Goal: Information Seeking & Learning: Learn about a topic

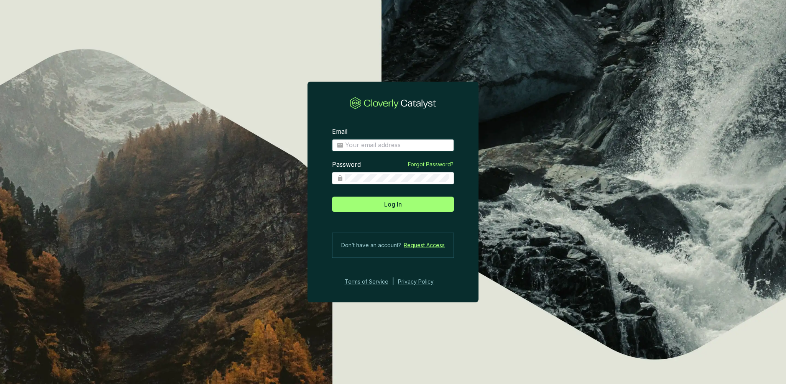
type input "[PERSON_NAME][EMAIL_ADDRESS][PERSON_NAME][DOMAIN_NAME]"
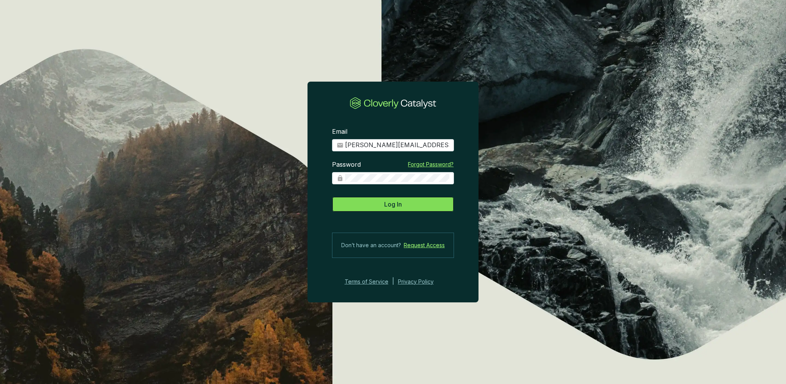
click at [399, 213] on section "Email [PERSON_NAME][EMAIL_ADDRESS][PERSON_NAME][DOMAIN_NAME] Password Forgot Pa…" at bounding box center [392, 206] width 171 height 183
click at [399, 209] on button "Log In" at bounding box center [393, 204] width 122 height 15
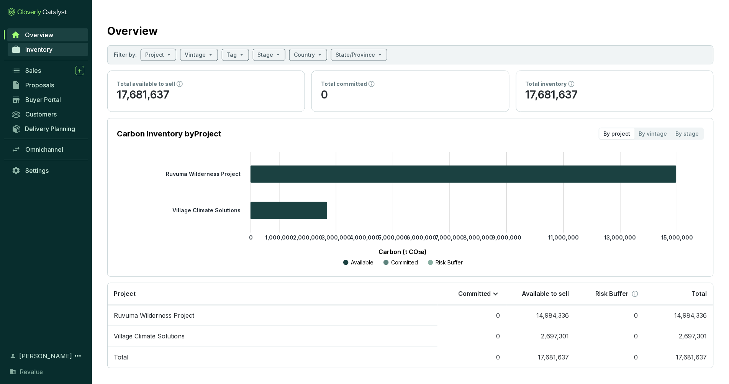
click at [45, 47] on span "Inventory" at bounding box center [38, 50] width 27 height 8
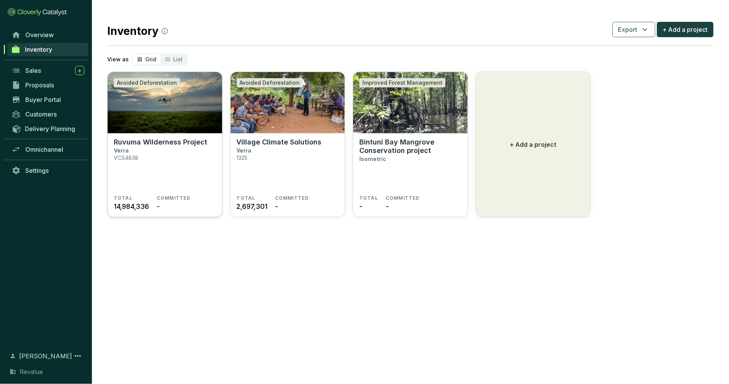
click at [198, 109] on img at bounding box center [165, 102] width 115 height 61
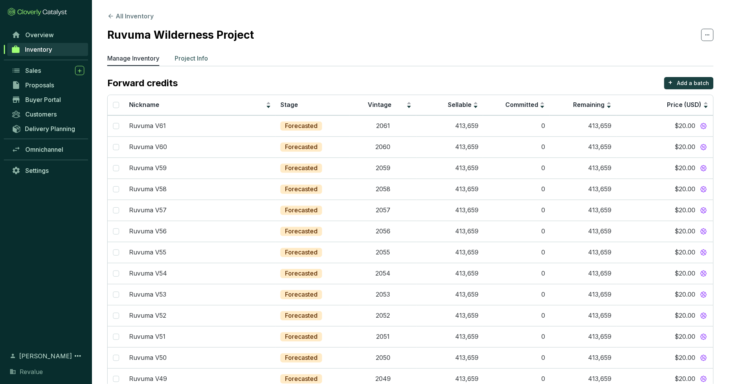
click at [190, 59] on p "Project Info" at bounding box center [191, 58] width 33 height 9
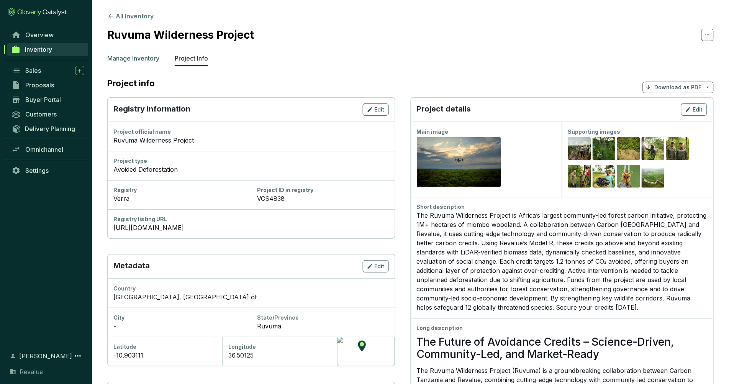
click at [142, 61] on p "Manage Inventory" at bounding box center [133, 58] width 52 height 9
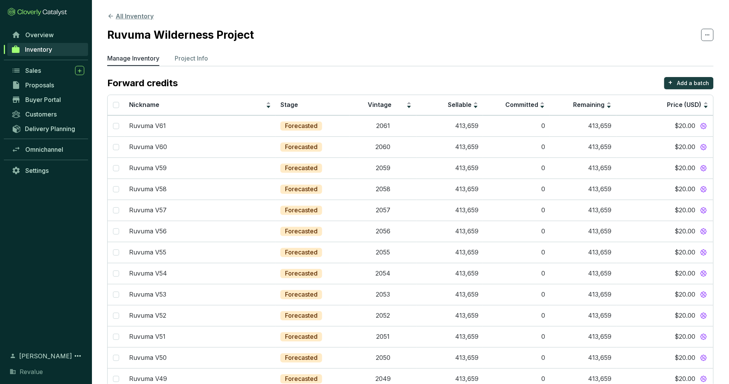
click at [140, 19] on button "All Inventory" at bounding box center [130, 16] width 46 height 9
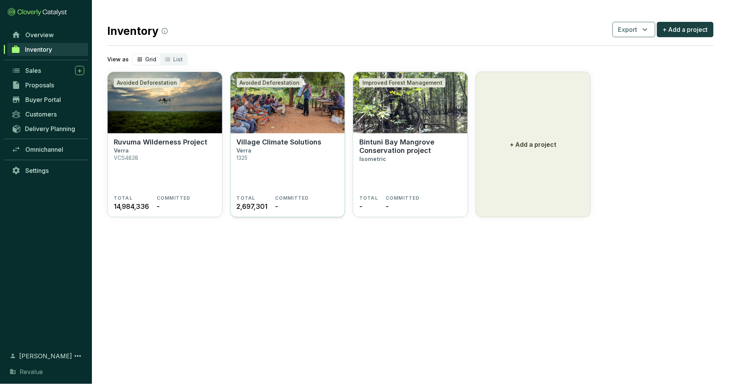
click at [262, 148] on section "Village Climate Solutions Verra 1325" at bounding box center [288, 166] width 102 height 57
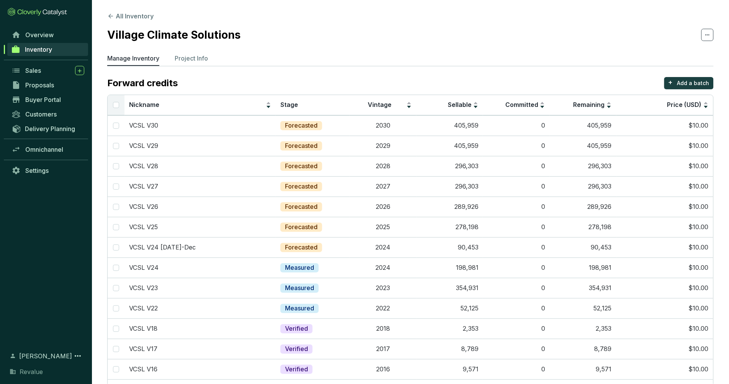
click at [110, 108] on th at bounding box center [116, 105] width 17 height 20
click at [116, 106] on input "Select all" at bounding box center [116, 105] width 6 height 6
checkbox input "true"
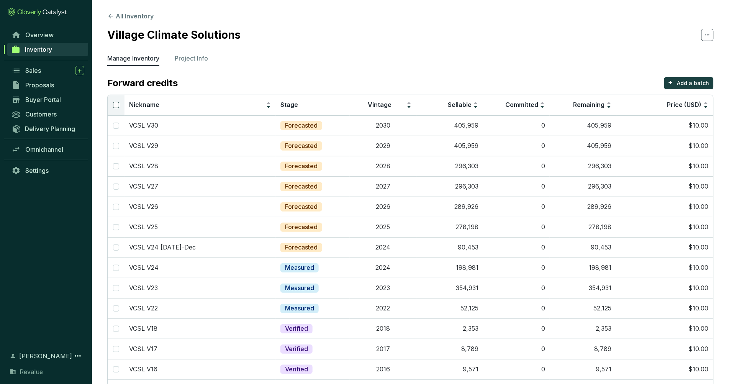
checkbox input "true"
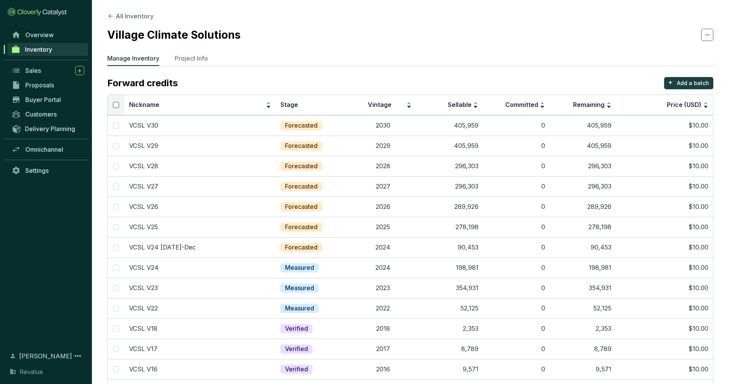
checkbox input "true"
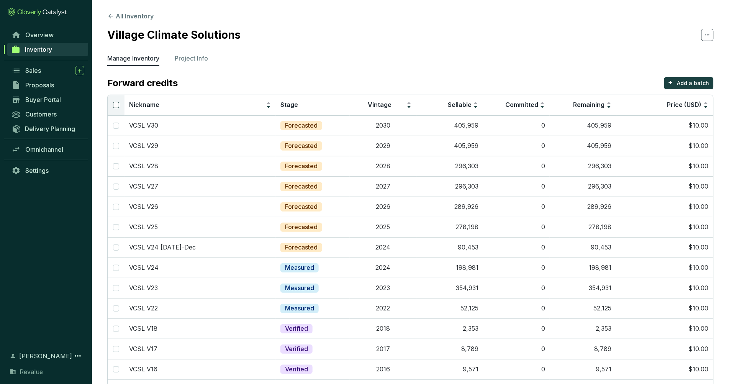
checkbox input "true"
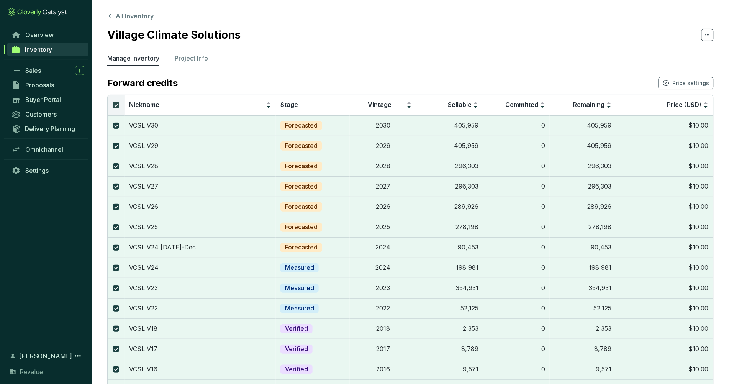
click at [116, 106] on input "Select all" at bounding box center [116, 105] width 6 height 6
checkbox input "false"
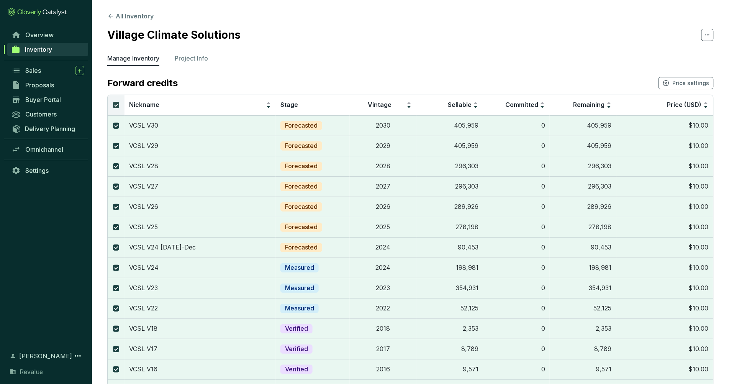
checkbox input "false"
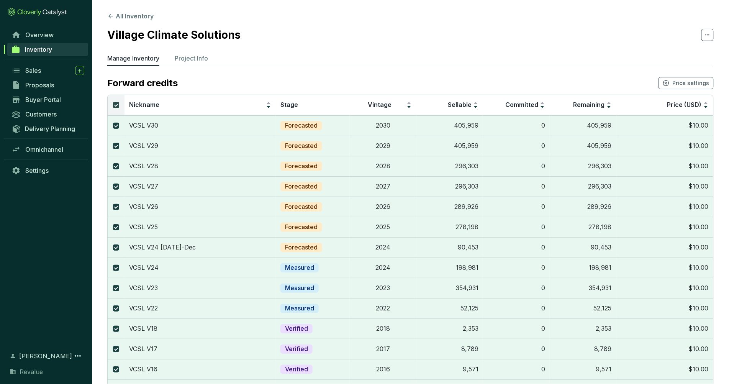
checkbox input "false"
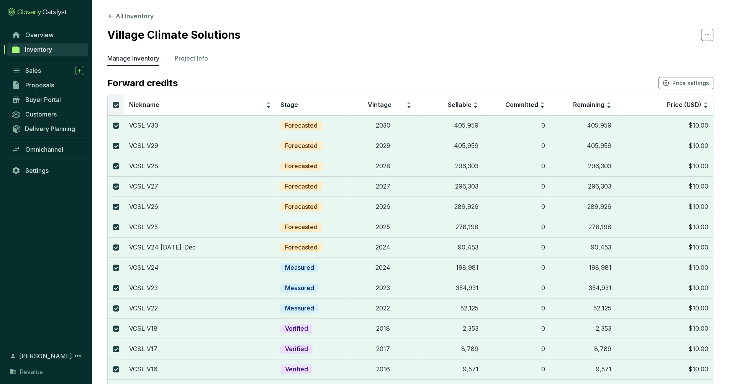
checkbox input "false"
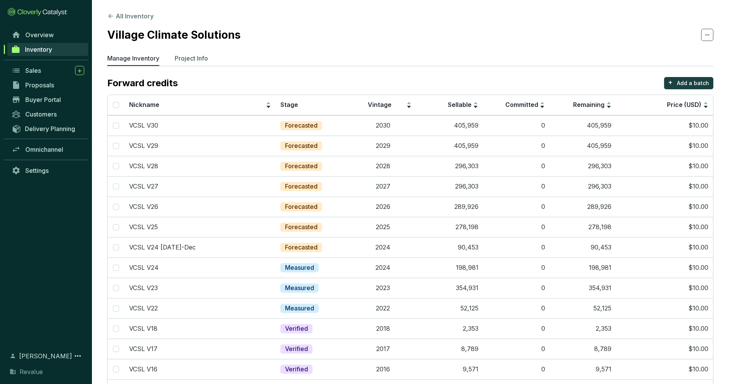
click at [186, 60] on p "Project Info" at bounding box center [191, 58] width 33 height 9
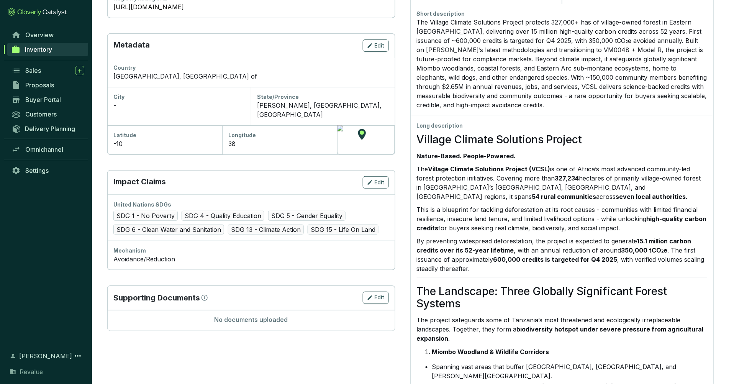
scroll to position [221, 0]
drag, startPoint x: 469, startPoint y: 174, endPoint x: 465, endPoint y: 171, distance: 4.9
click at [470, 174] on p "The Village Climate Solutions Project (VCSL) is one of Africa’s most advanced c…" at bounding box center [562, 182] width 291 height 37
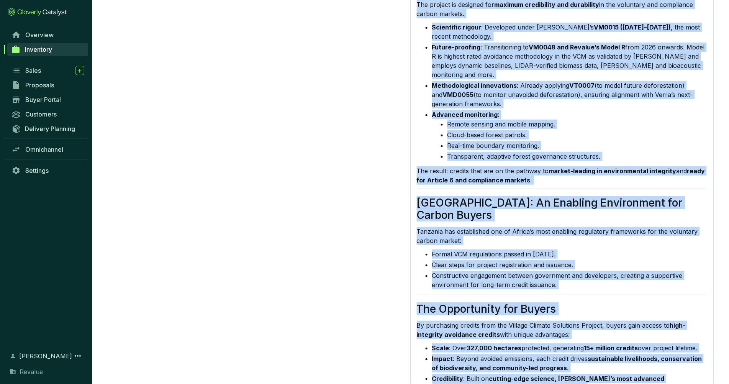
scroll to position [1314, 0]
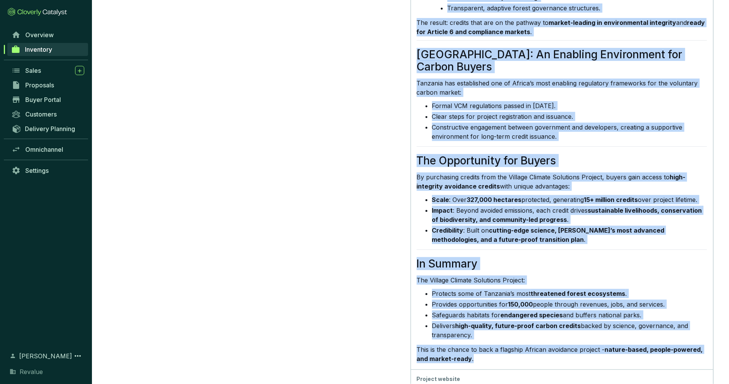
drag, startPoint x: 420, startPoint y: 139, endPoint x: 537, endPoint y: 327, distance: 221.7
copy div "Village Climate Solutions Project Nature-Based. People-Powered. The Village Cli…"
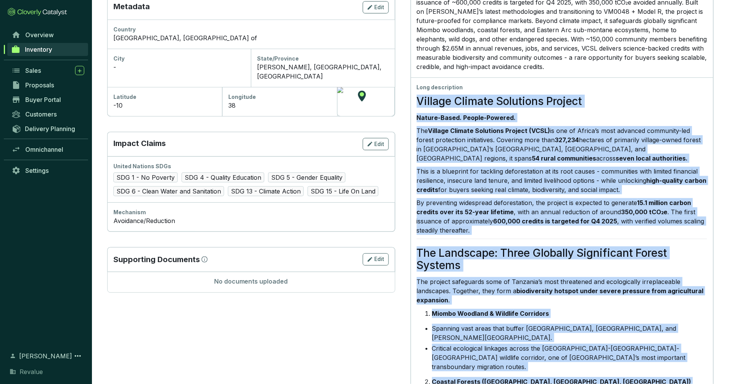
scroll to position [260, 0]
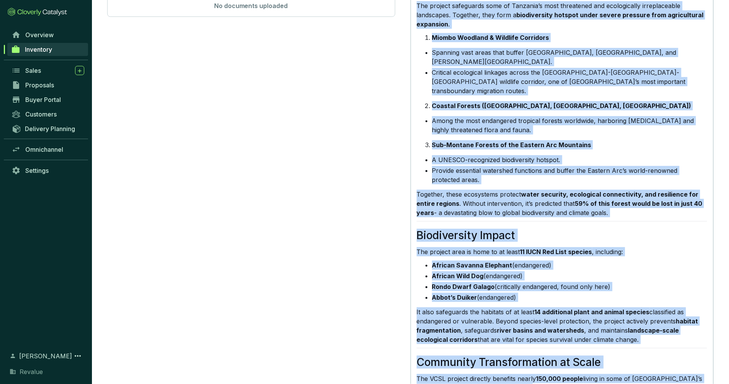
scroll to position [609, 0]
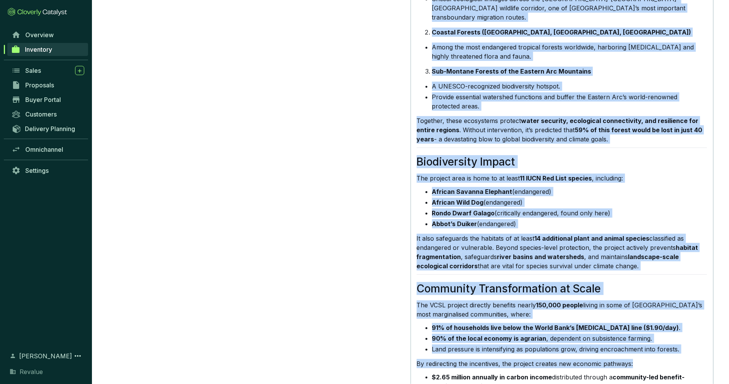
drag, startPoint x: 417, startPoint y: 101, endPoint x: 618, endPoint y: 122, distance: 202.0
copy div "Village Climate Solutions Project Nature-Based. People-Powered. The Village Cli…"
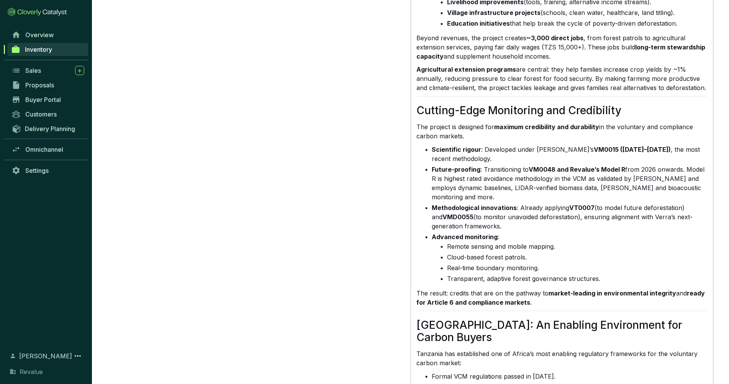
scroll to position [1006, 0]
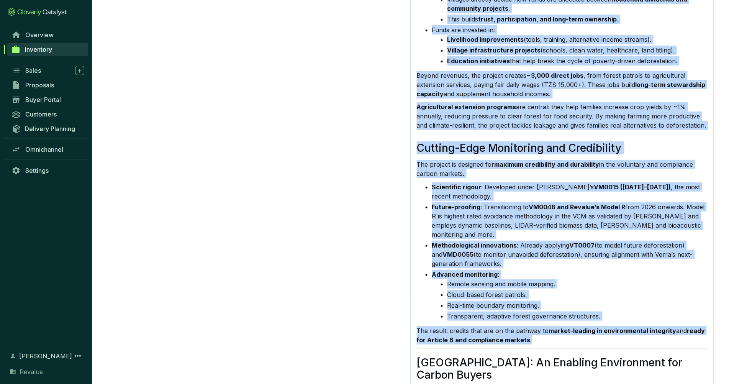
drag, startPoint x: 418, startPoint y: 49, endPoint x: 547, endPoint y: 324, distance: 302.8
click at [547, 324] on div "Village Climate Solutions Project Nature-Based. People-Powered. The Village Cli…" at bounding box center [562, 8] width 291 height 1327
copy div "Biodiversity Impact The project area is home to at least 11 IUCN Red List speci…"
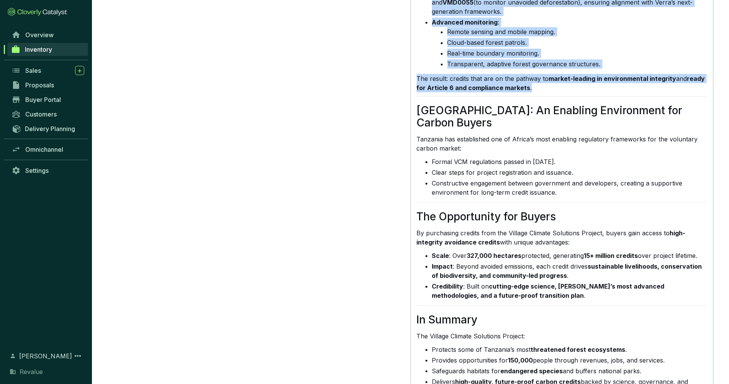
scroll to position [1267, 0]
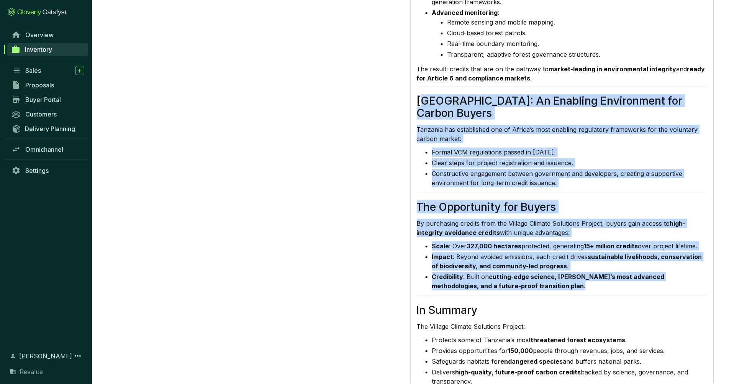
drag, startPoint x: 421, startPoint y: 83, endPoint x: 527, endPoint y: 259, distance: 205.8
copy div "anzania: An Enabling Environment for Carbon Buyers Tanzania has established one…"
drag, startPoint x: 568, startPoint y: 252, endPoint x: 12, endPoint y: 240, distance: 556.4
click at [567, 272] on li "Credibility : Built on cutting-edge science, Verra’s most advanced methodologie…" at bounding box center [570, 281] width 276 height 18
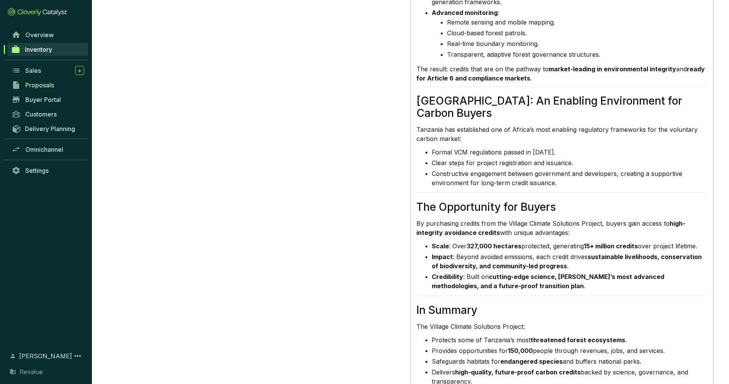
click at [504, 252] on li "Impact : Beyond avoided emissions, each credit drives sustainable livelihoods, …" at bounding box center [570, 261] width 276 height 18
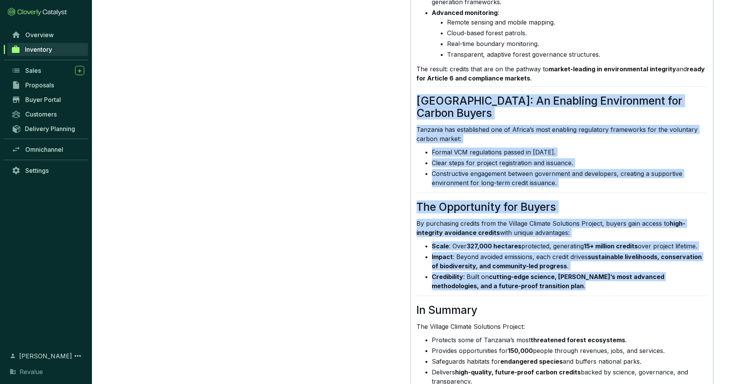
drag, startPoint x: 521, startPoint y: 260, endPoint x: 410, endPoint y: 82, distance: 209.6
copy div "Tanzania: An Enabling Environment for Carbon Buyers Tanzania has established on…"
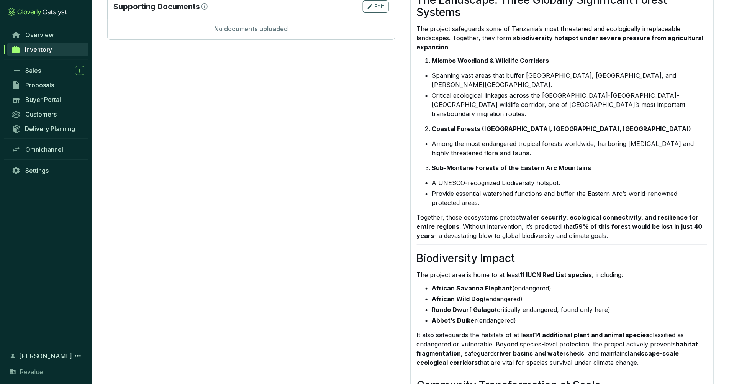
scroll to position [0, 0]
